Goal: Task Accomplishment & Management: Complete application form

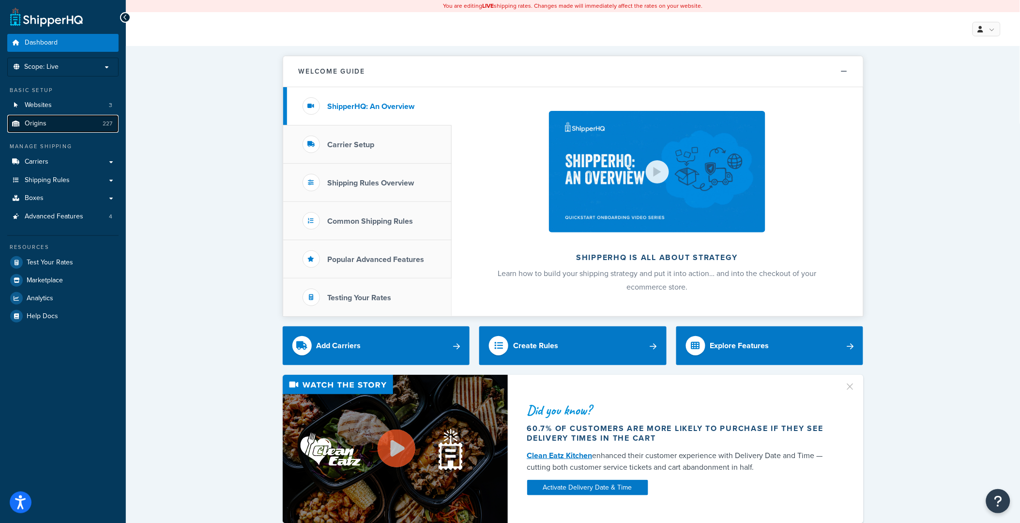
click at [70, 128] on link "Origins 227" at bounding box center [62, 124] width 111 height 18
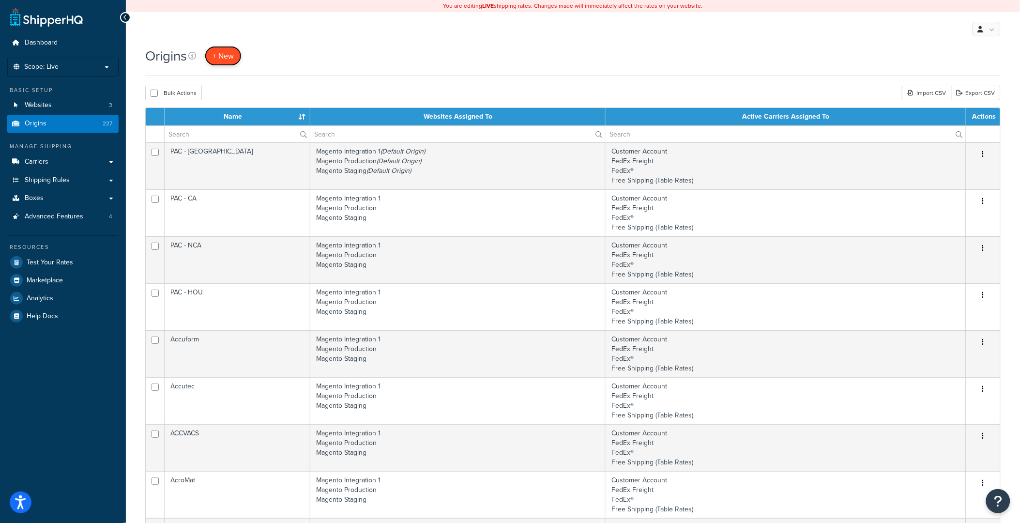
click at [233, 60] on span "+ New" at bounding box center [223, 55] width 21 height 11
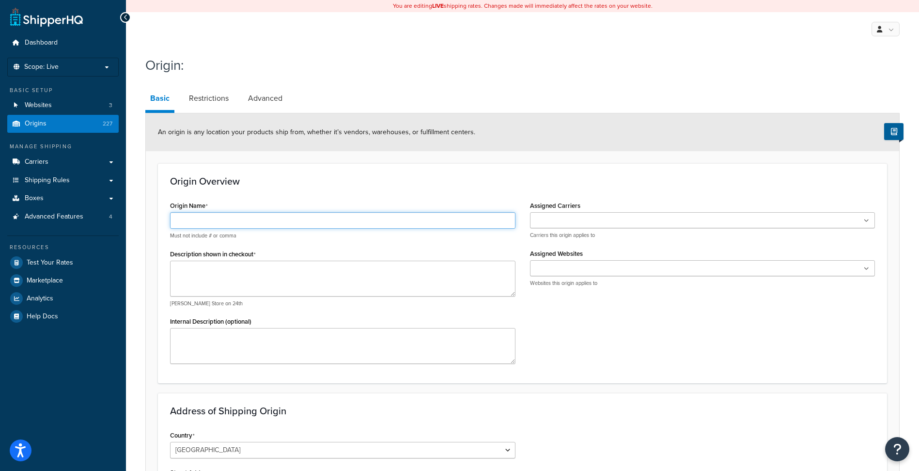
click at [210, 218] on input "Origin Name" at bounding box center [342, 220] width 345 height 16
drag, startPoint x: 246, startPoint y: 221, endPoint x: 153, endPoint y: 217, distance: 92.6
click at [153, 217] on form "An origin is any location your products ship from, whether it’s vendors, wareho…" at bounding box center [522, 419] width 753 height 612
type input "Sierra Electronics"
click at [253, 276] on textarea "Description shown in checkout" at bounding box center [342, 279] width 345 height 36
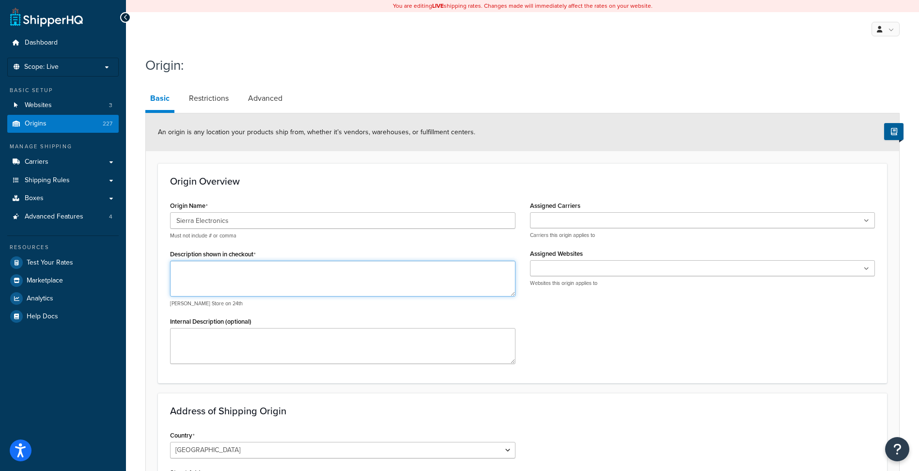
paste textarea "Sierra Electronics"
type textarea "Sierra Electronics"
click at [555, 221] on input "Assigned Carriers" at bounding box center [576, 221] width 86 height 11
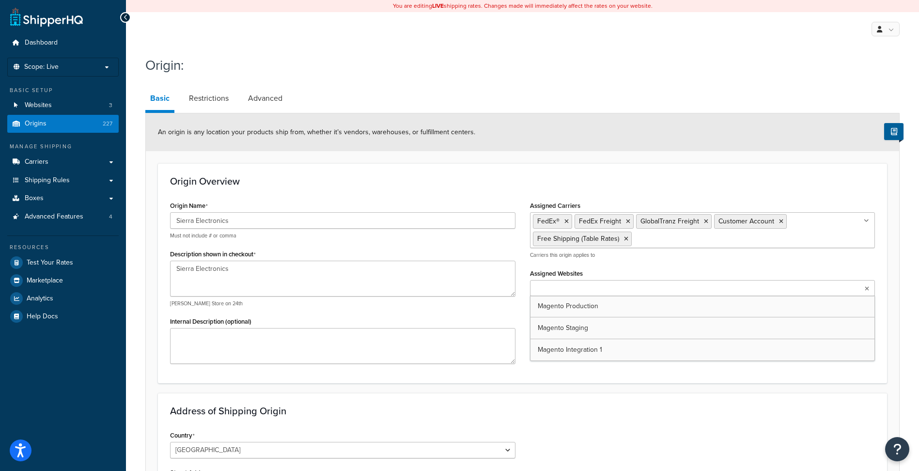
click at [564, 285] on input "Assigned Websites" at bounding box center [576, 288] width 86 height 11
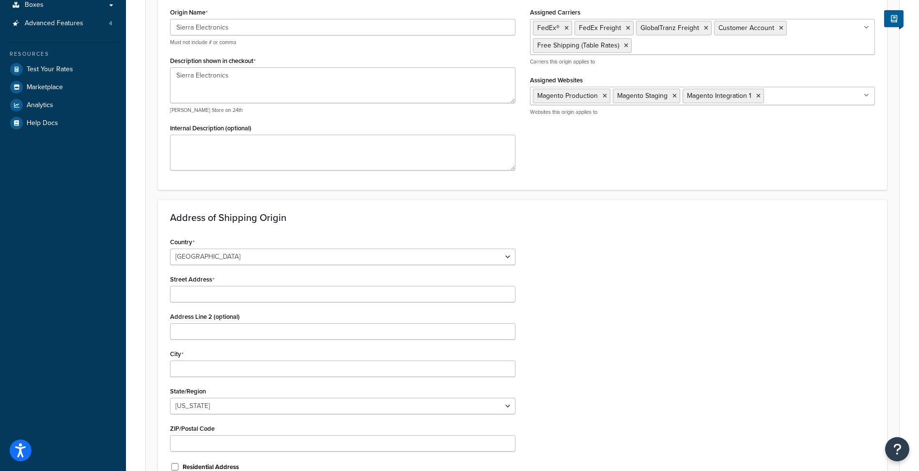
scroll to position [194, 0]
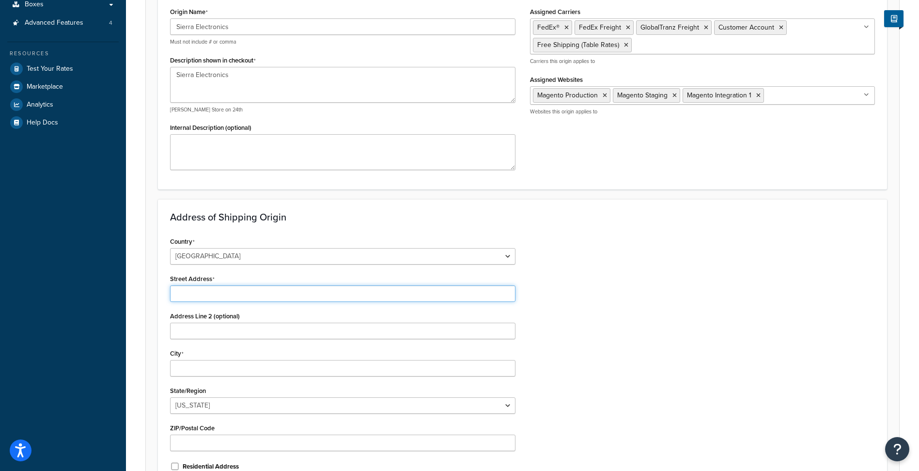
click at [189, 294] on input "Street Address" at bounding box center [342, 293] width 345 height 16
paste input "2774 Agua Fria St"
type input "2774 Agua Fria St"
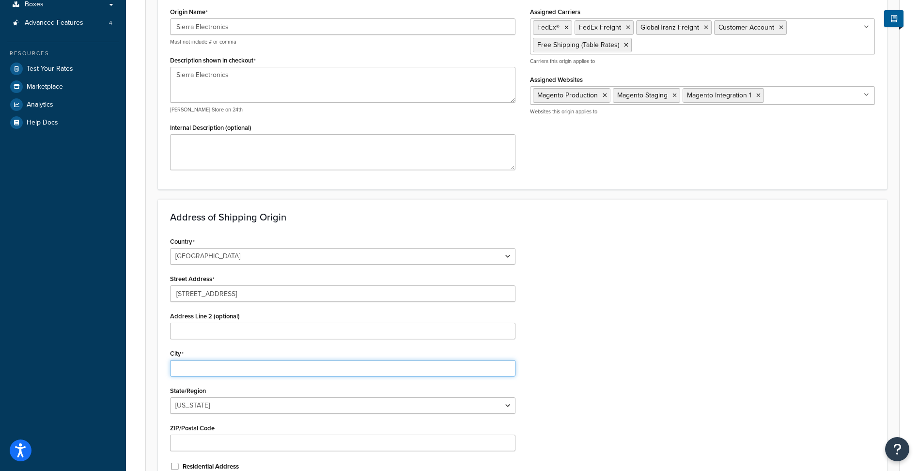
click at [197, 369] on input "City" at bounding box center [342, 368] width 345 height 16
type input "Santa Fe"
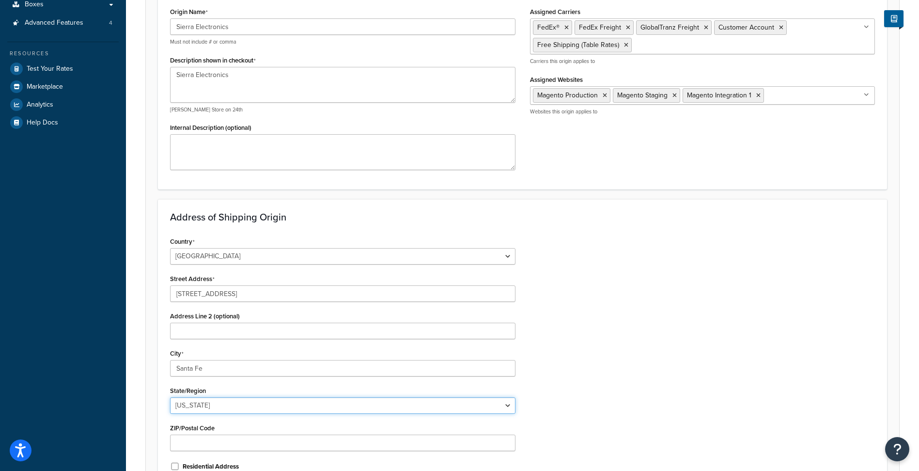
click at [218, 402] on select "Alabama Alaska American Samoa Arizona Arkansas Armed Forces Americas Armed Forc…" at bounding box center [342, 405] width 345 height 16
select select "31"
click at [170, 397] on select "Alabama Alaska American Samoa Arizona Arkansas Armed Forces Americas Armed Forc…" at bounding box center [342, 405] width 345 height 16
click at [199, 445] on input "ZIP/Postal Code" at bounding box center [342, 442] width 345 height 16
type input "87507"
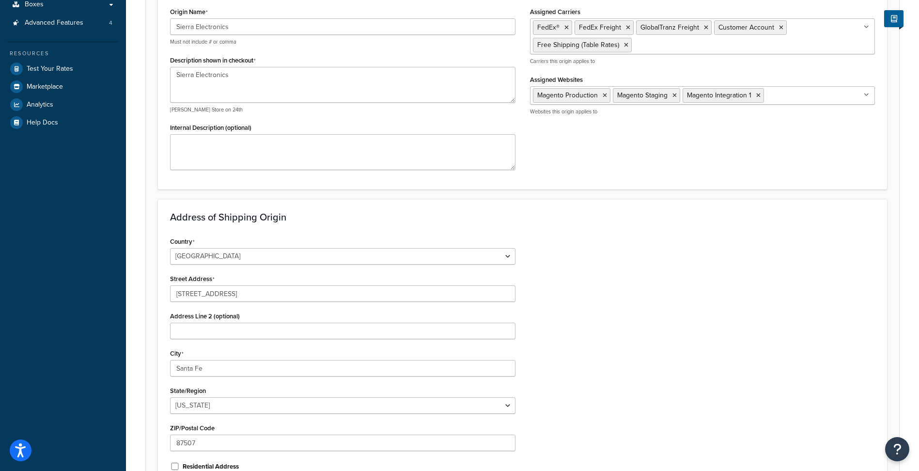
click at [665, 399] on div "Country United States United Kingdom Afghanistan Åland Islands Albania Algeria …" at bounding box center [522, 357] width 719 height 246
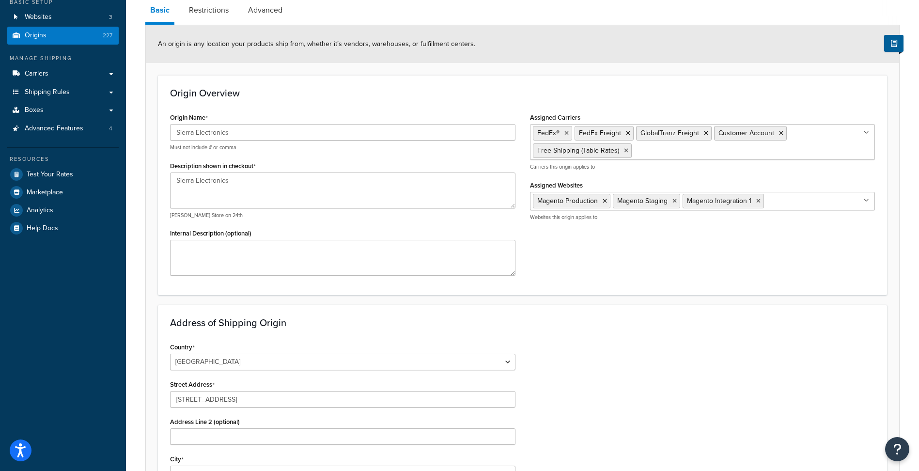
scroll to position [0, 0]
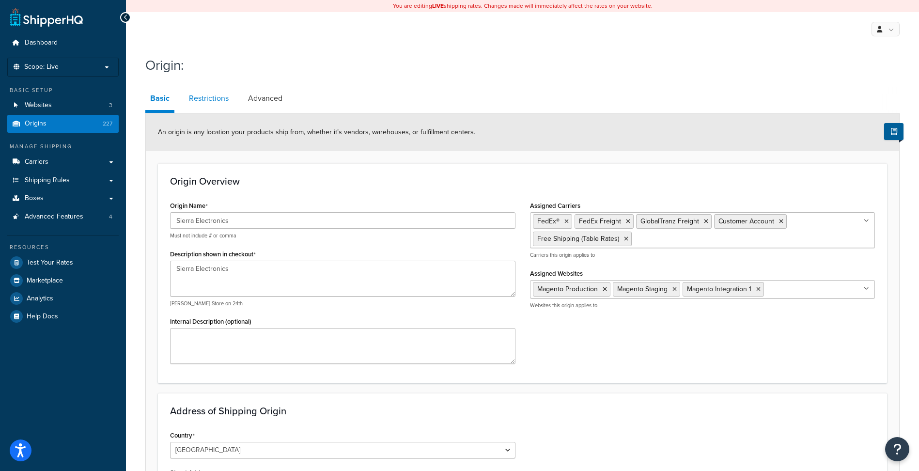
click at [213, 97] on link "Restrictions" at bounding box center [208, 98] width 49 height 23
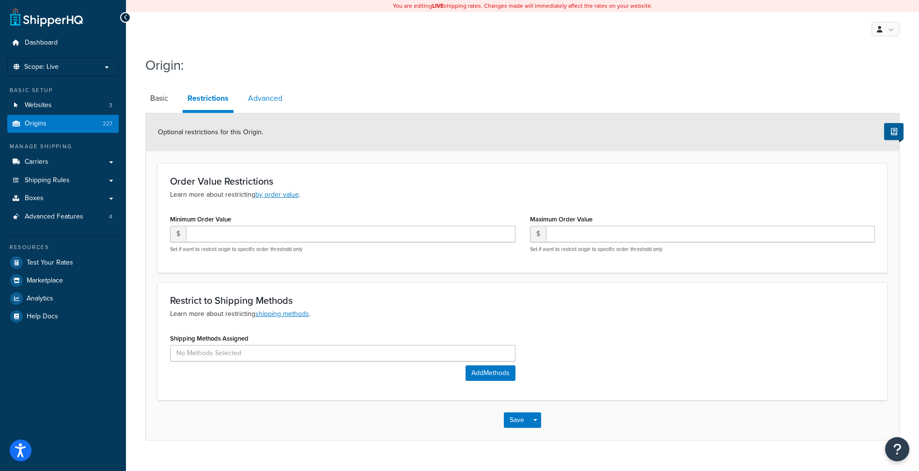
click at [270, 97] on link "Advanced" at bounding box center [265, 98] width 44 height 23
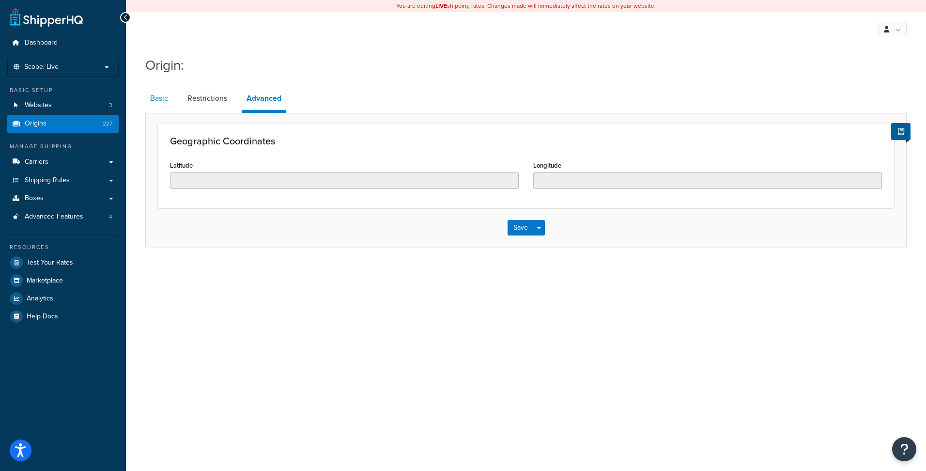
click at [168, 97] on link "Basic" at bounding box center [159, 98] width 28 height 23
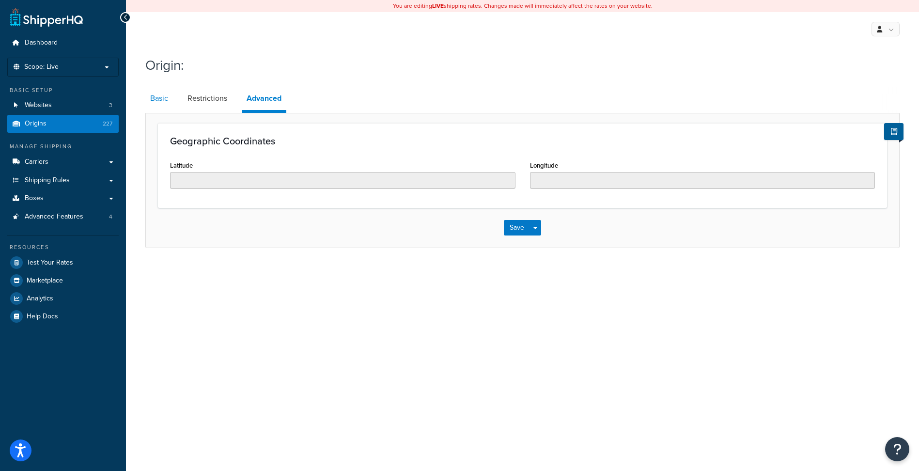
select select "31"
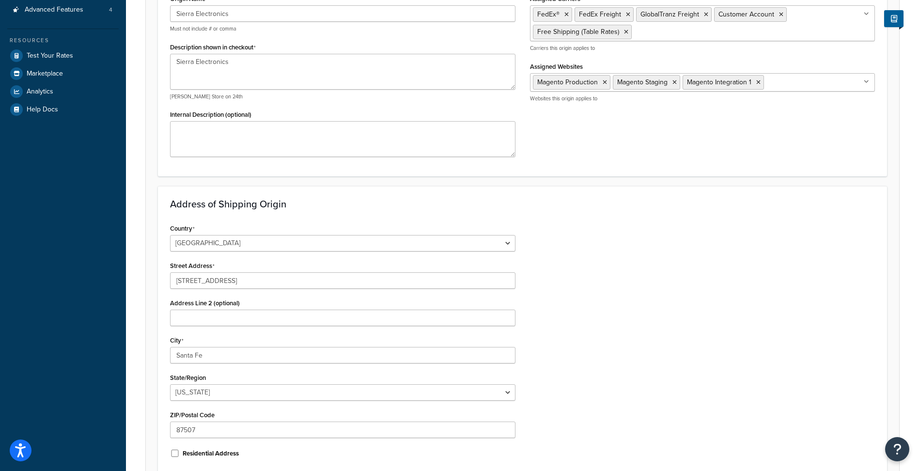
scroll to position [291, 0]
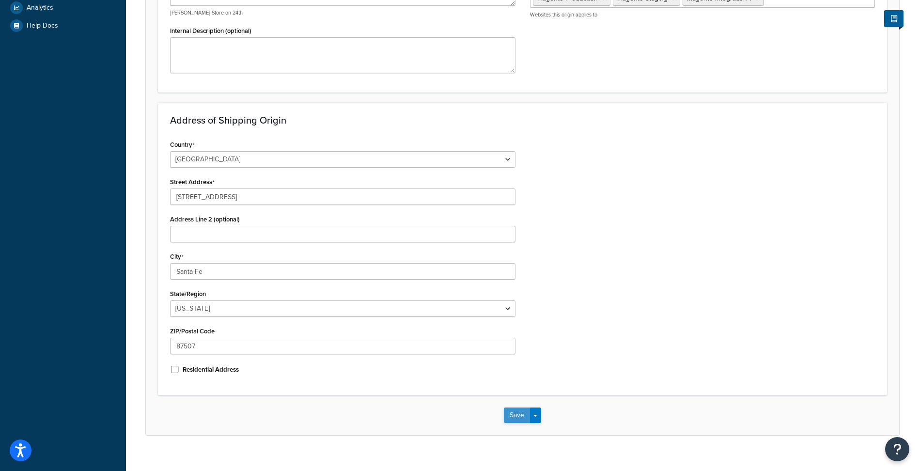
click at [524, 416] on button "Save" at bounding box center [517, 414] width 26 height 15
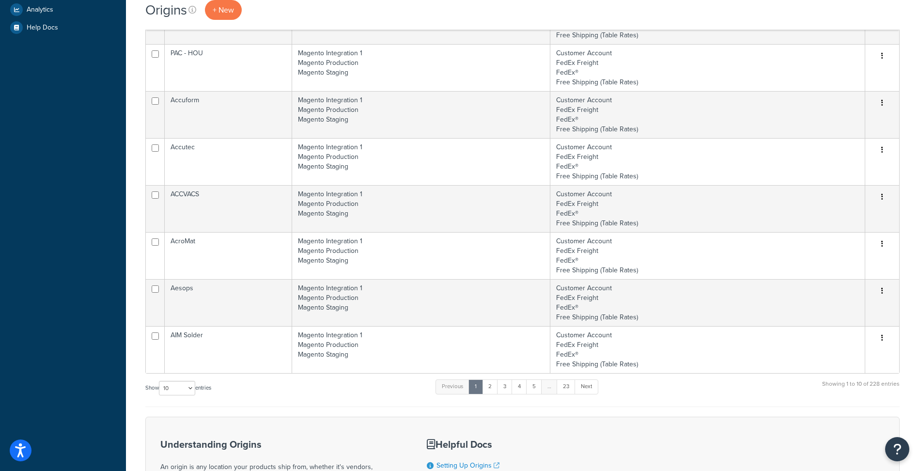
scroll to position [133, 0]
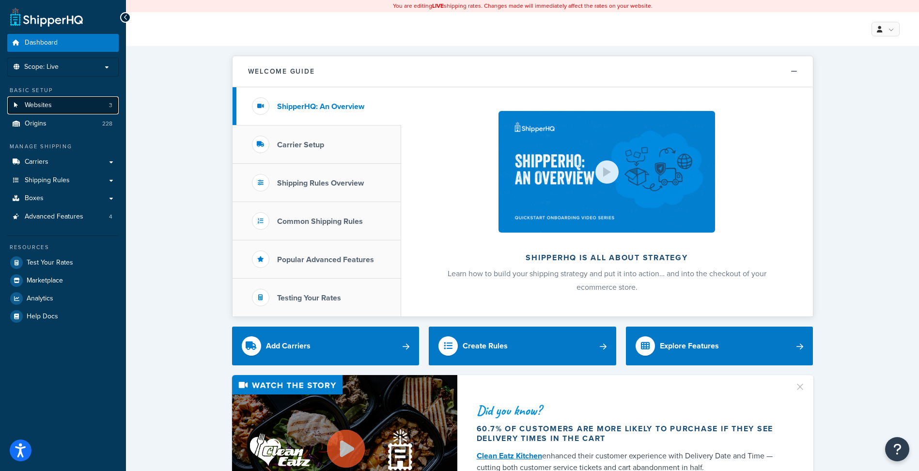
click at [52, 108] on link "Websites 3" at bounding box center [62, 105] width 111 height 18
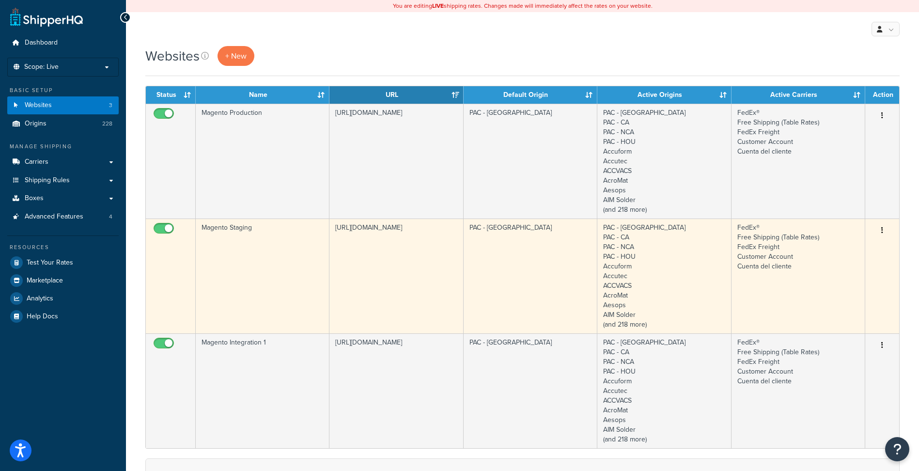
click at [784, 284] on td "FedEx® Free Shipping (Table Rates) FedEx Freight Customer Account Cuenta del cl…" at bounding box center [798, 275] width 134 height 115
